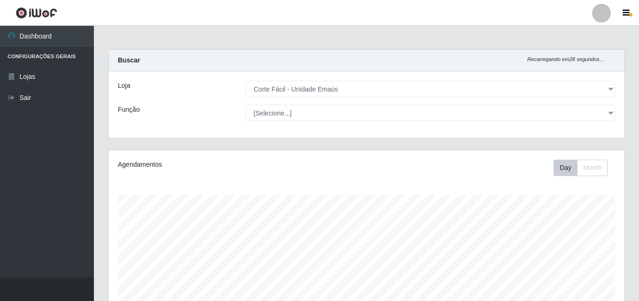
select select "201"
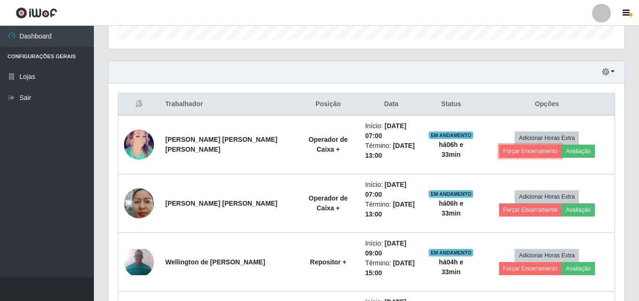
scroll to position [195, 516]
click at [562, 145] on button "Forçar Encerramento" at bounding box center [530, 151] width 63 height 13
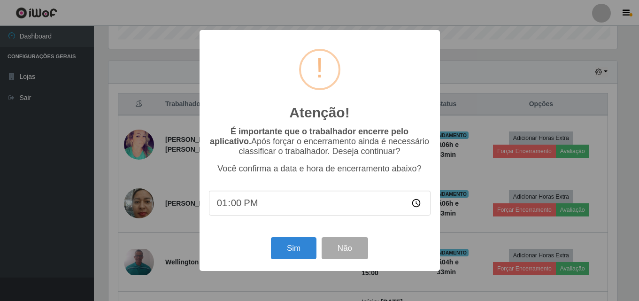
scroll to position [195, 511]
click at [303, 254] on button "Sim" at bounding box center [295, 248] width 46 height 22
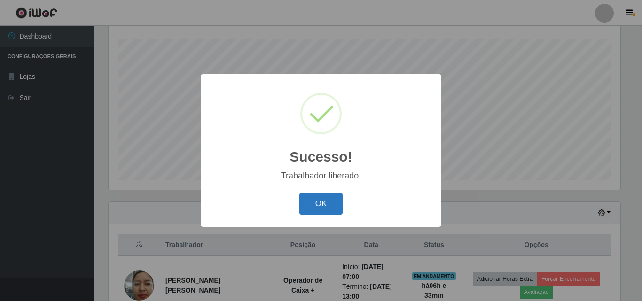
click at [327, 200] on button "OK" at bounding box center [321, 204] width 44 height 22
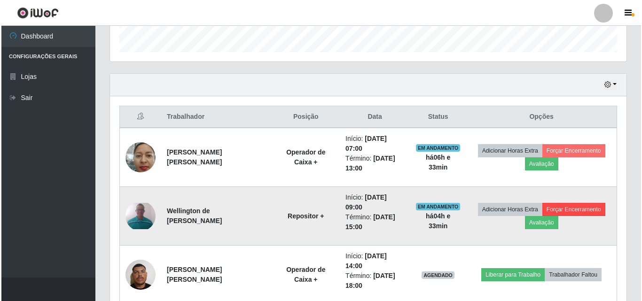
scroll to position [296, 0]
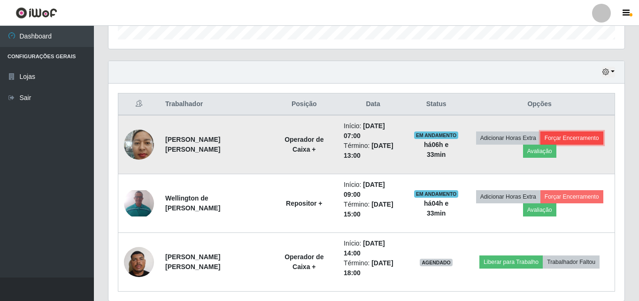
click at [573, 140] on button "Forçar Encerramento" at bounding box center [572, 138] width 63 height 13
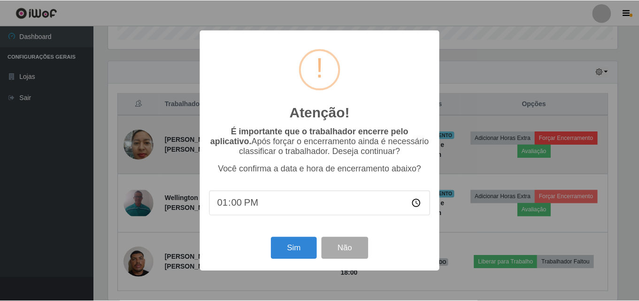
scroll to position [195, 511]
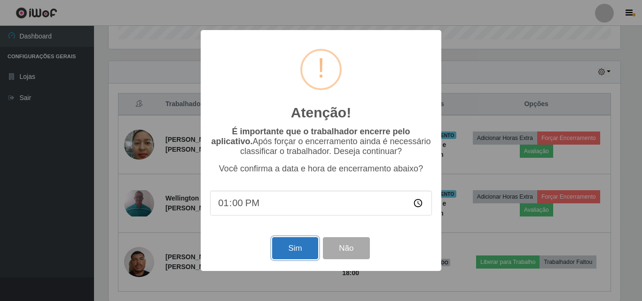
click at [303, 249] on button "Sim" at bounding box center [295, 248] width 46 height 22
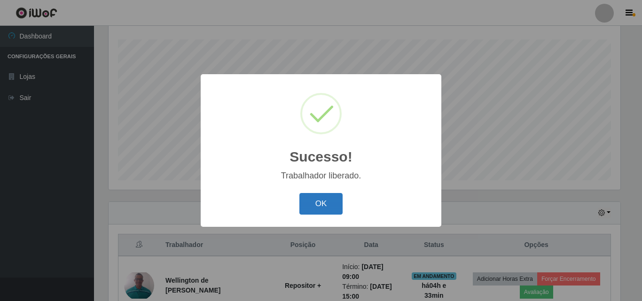
click at [313, 204] on button "OK" at bounding box center [321, 204] width 44 height 22
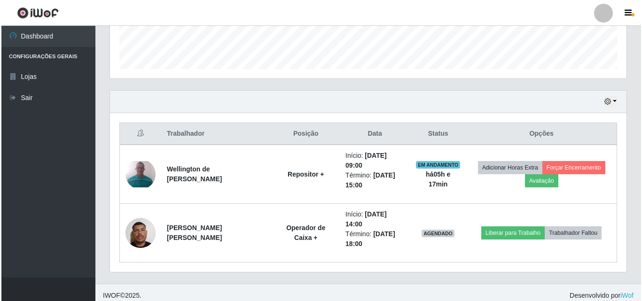
scroll to position [273, 0]
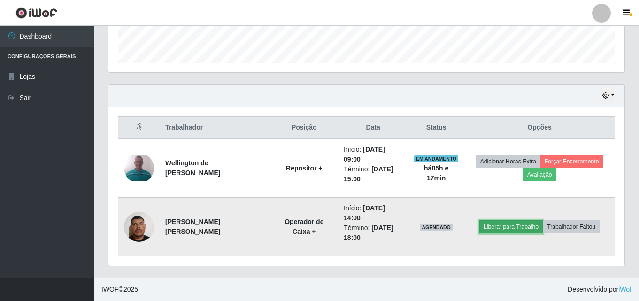
click at [506, 232] on button "Liberar para Trabalho" at bounding box center [511, 226] width 63 height 13
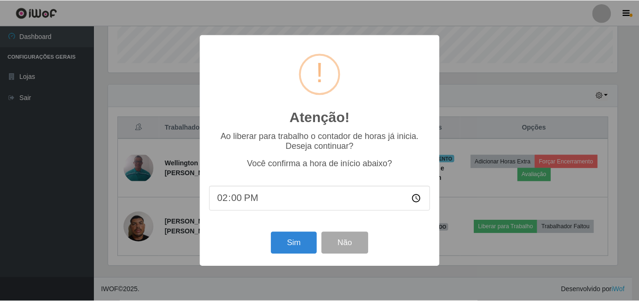
scroll to position [195, 511]
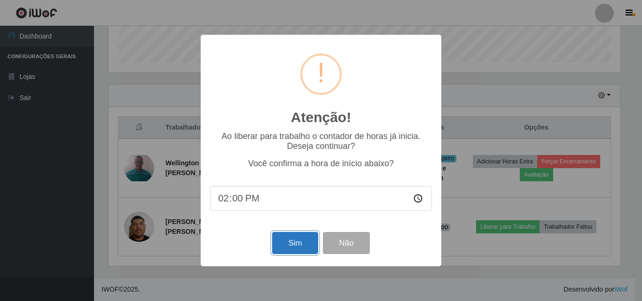
click at [290, 244] on button "Sim" at bounding box center [295, 243] width 46 height 22
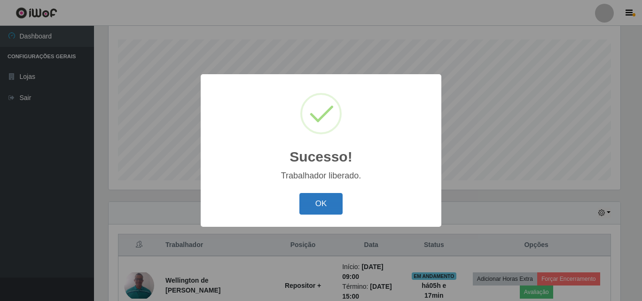
click at [312, 204] on button "OK" at bounding box center [321, 204] width 44 height 22
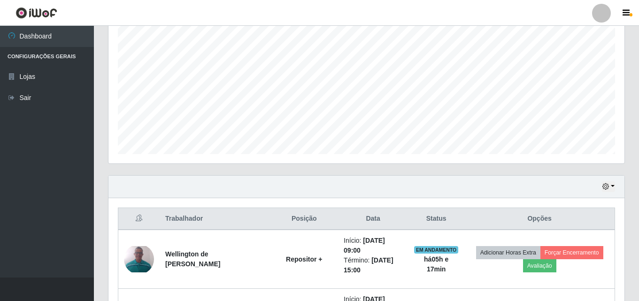
scroll to position [273, 0]
